Goal: Information Seeking & Learning: Find specific fact

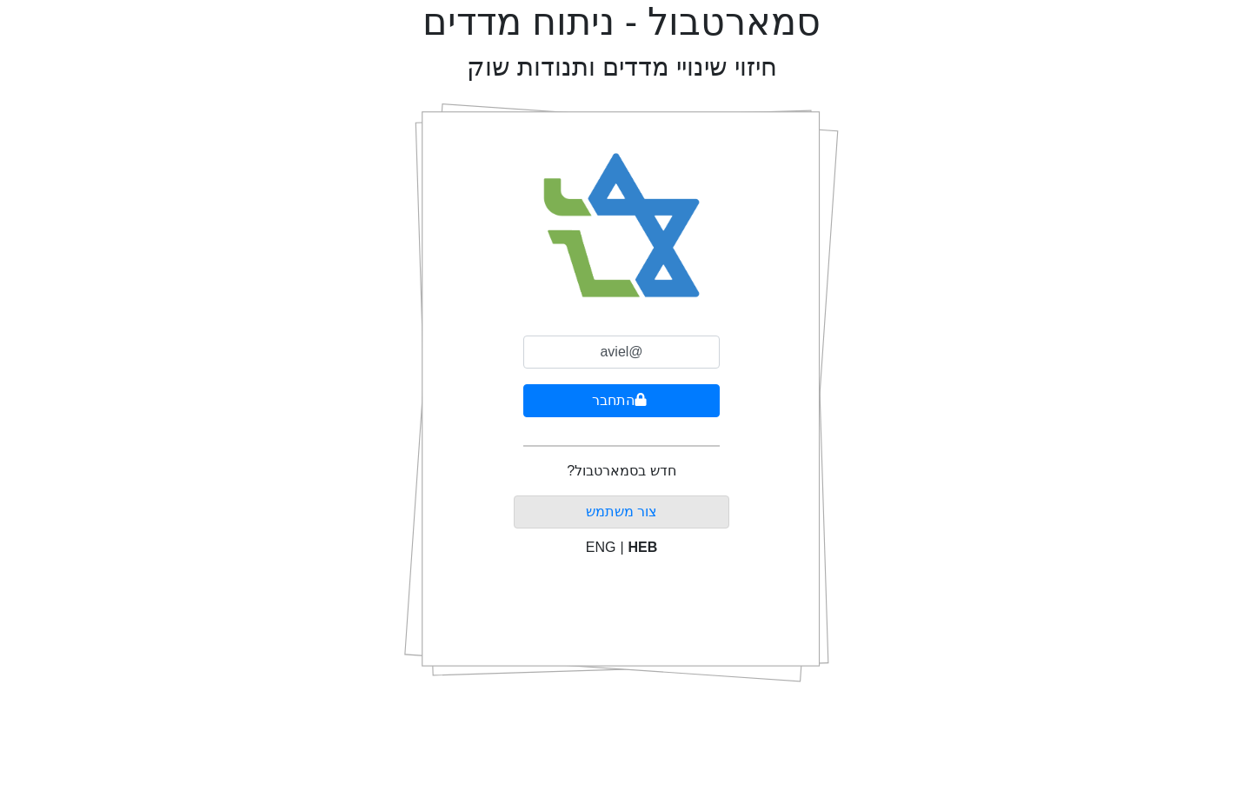
type input "[EMAIL_ADDRESS][DOMAIN_NAME]"
click at [523, 384] on button "התחבר" at bounding box center [621, 400] width 196 height 33
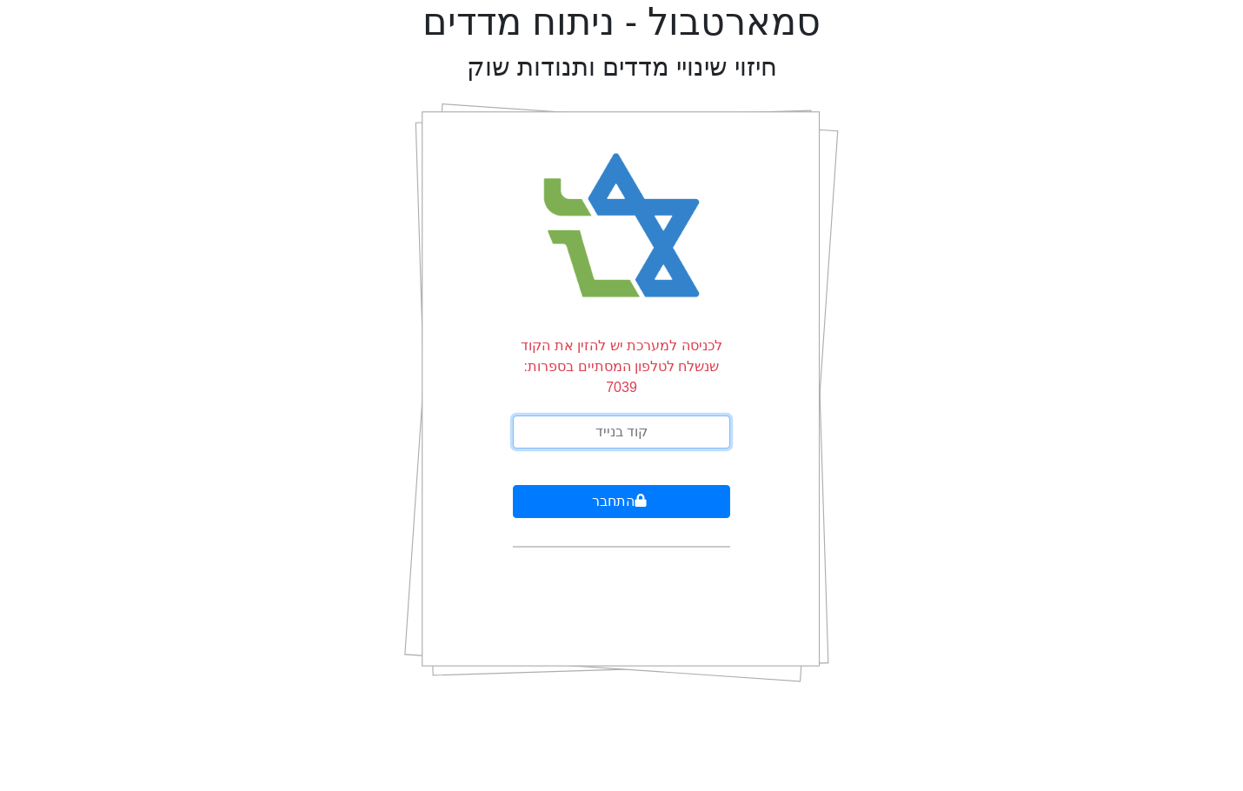
drag, startPoint x: 644, startPoint y: 424, endPoint x: 633, endPoint y: 421, distance: 10.7
click at [642, 424] on input "text" at bounding box center [621, 431] width 217 height 33
type input "801100"
click at [513, 485] on button "התחבר" at bounding box center [621, 501] width 217 height 33
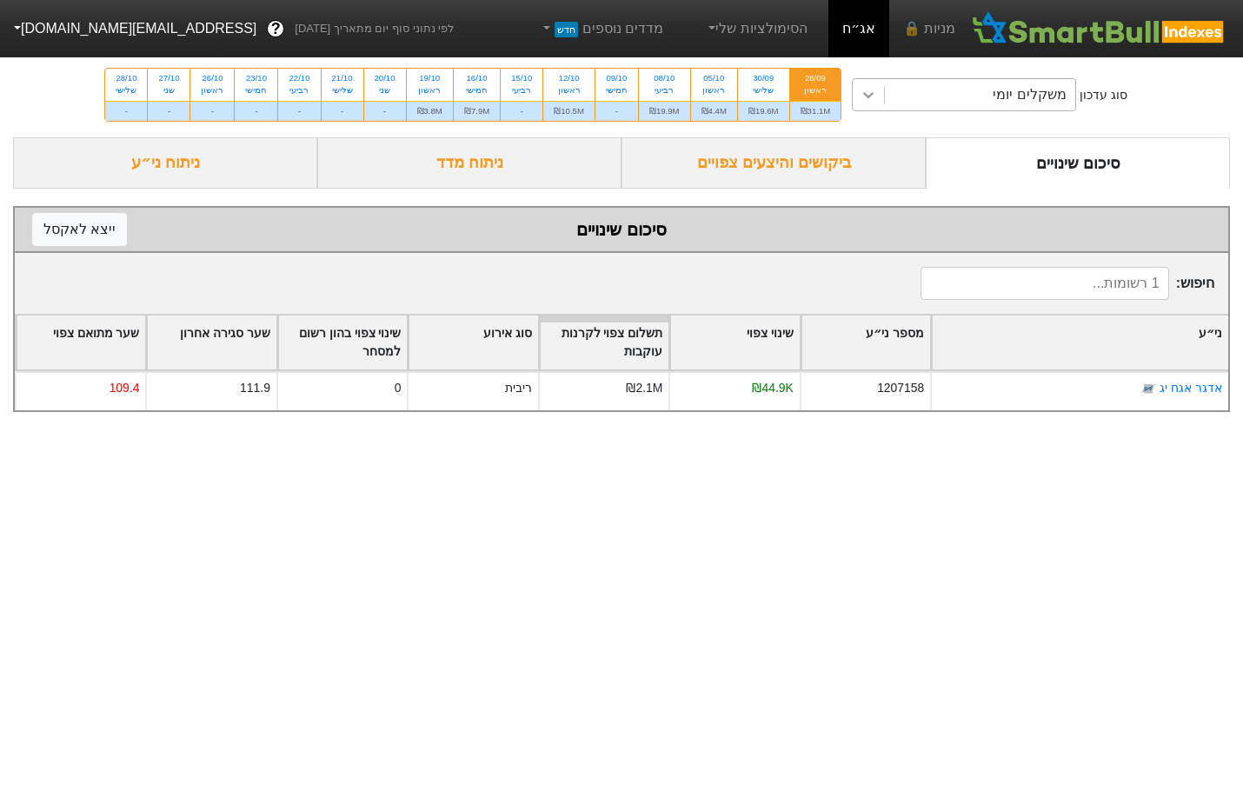
click at [868, 94] on icon at bounding box center [867, 94] width 17 height 17
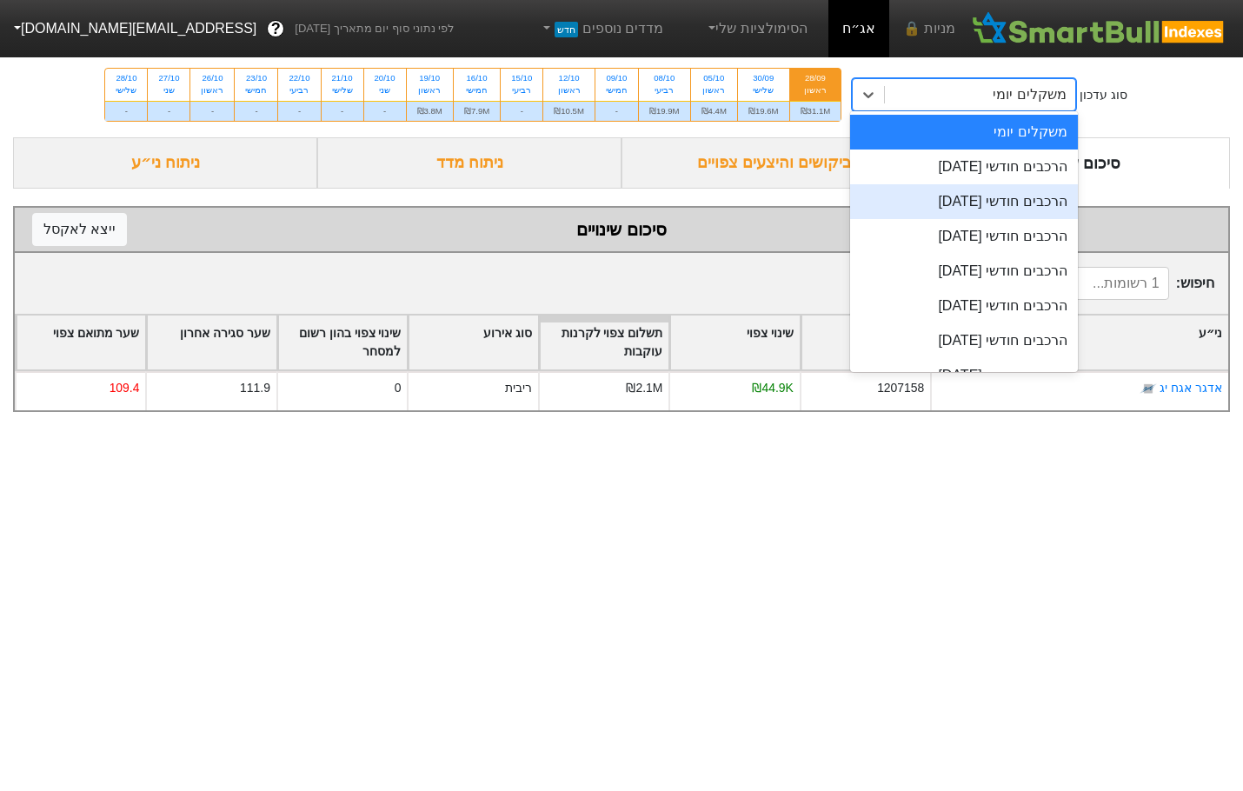
click at [969, 197] on div "הרכבים חודשי [DATE]" at bounding box center [963, 201] width 227 height 35
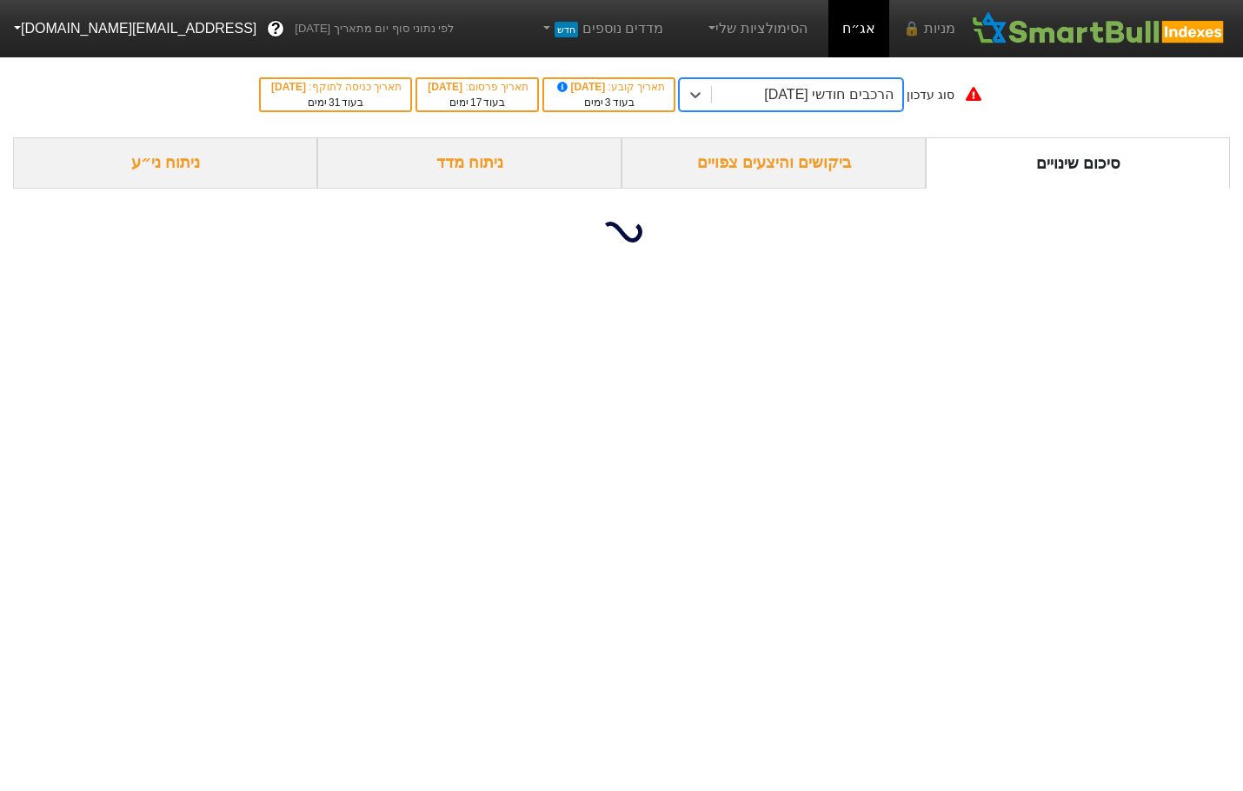
click at [760, 170] on div "ביקושים והיצעים צפויים" at bounding box center [773, 162] width 304 height 51
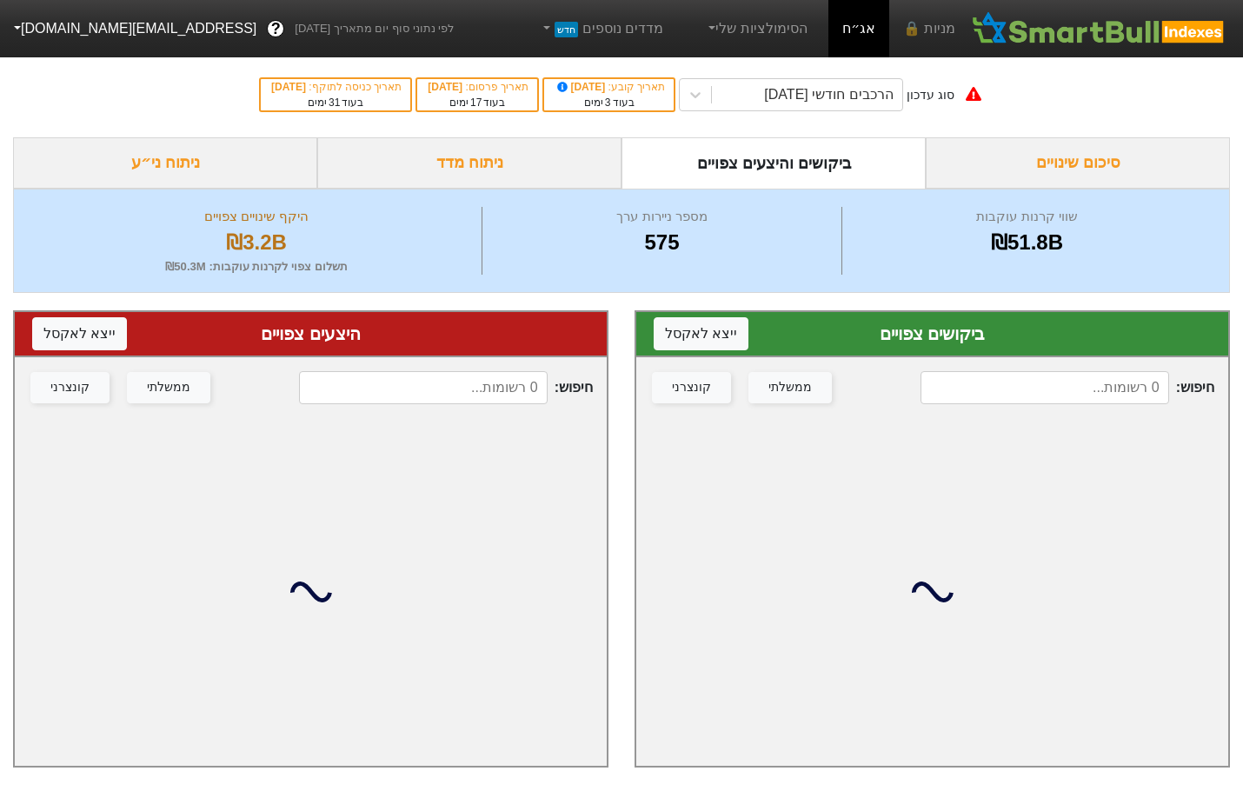
click at [1068, 391] on input at bounding box center [1044, 387] width 249 height 33
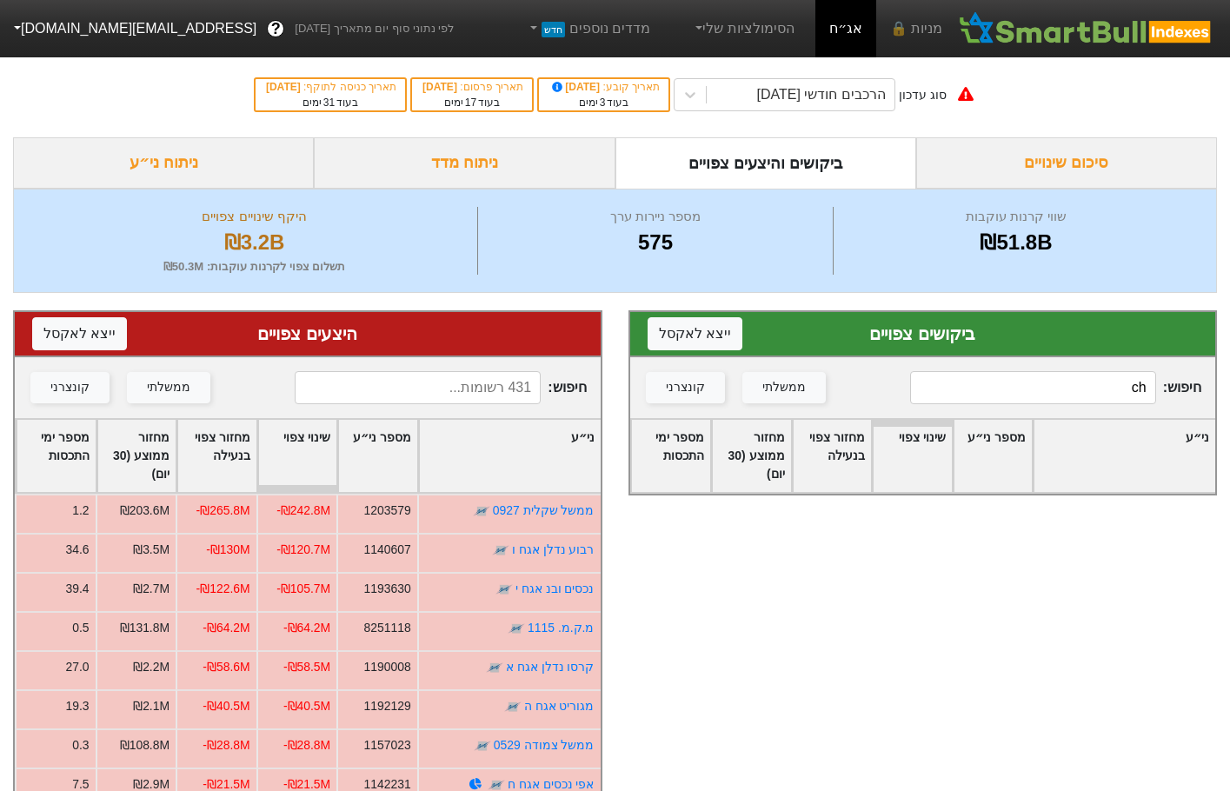
type input "c"
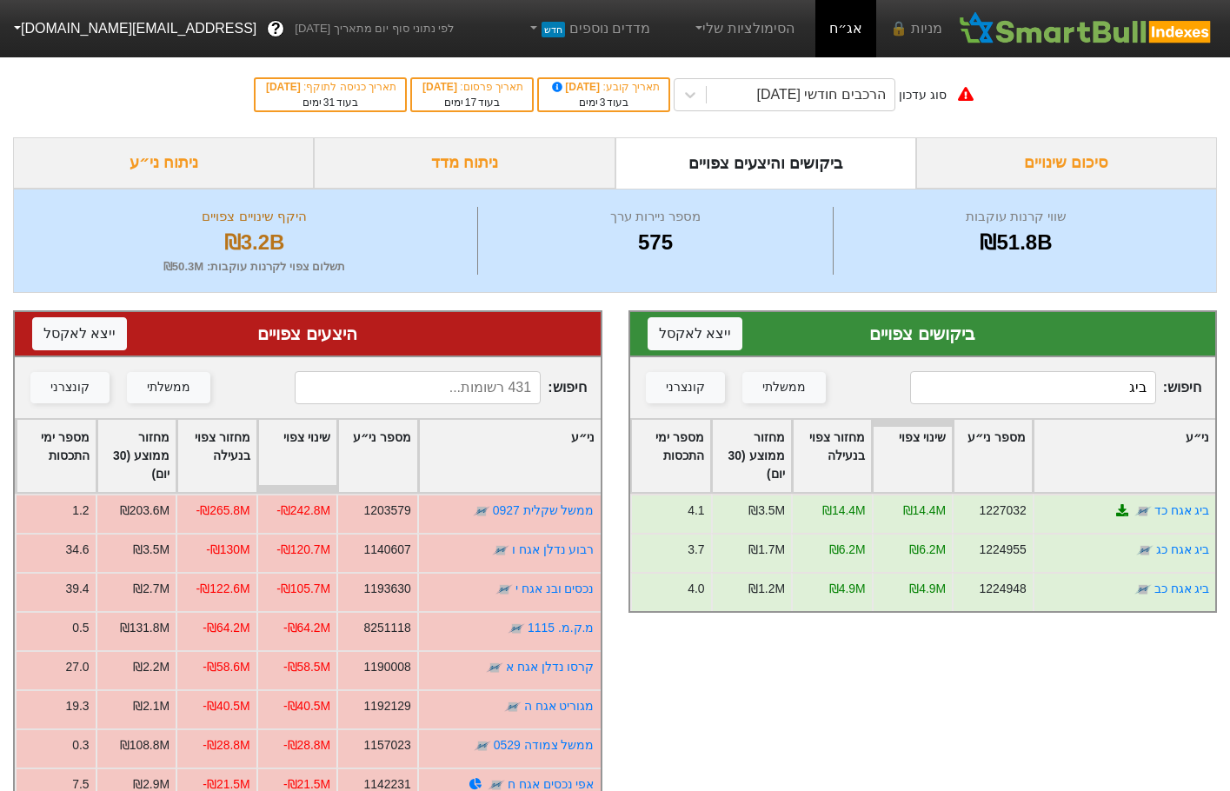
type input "ביג"
